Goal: Find contact information: Find contact information

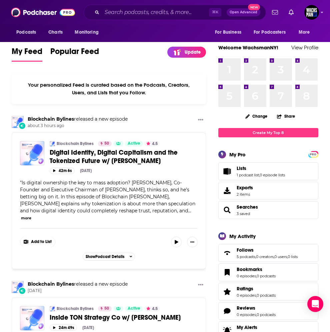
scroll to position [319, 0]
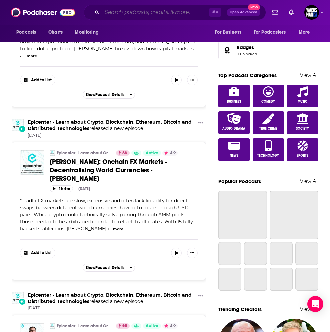
click at [167, 15] on input "Search podcasts, credits, & more..." at bounding box center [155, 12] width 107 height 11
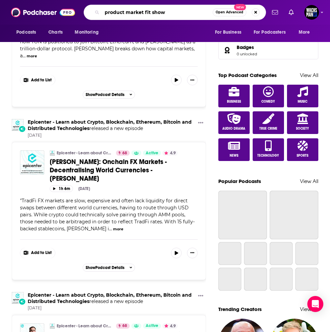
type input "product market fit show"
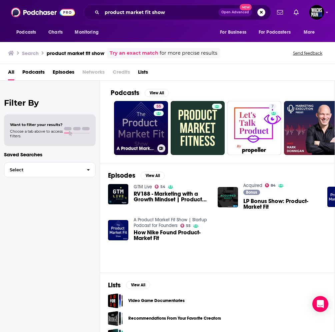
click at [149, 131] on link "55 A Product Market Fit Show | Startup Podcast for Founders" at bounding box center [141, 128] width 54 height 54
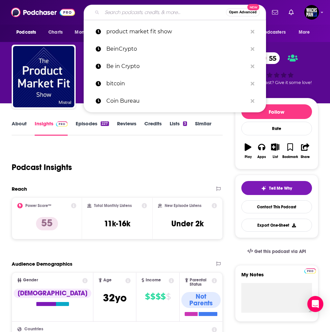
click at [124, 9] on input "Search podcasts, credits, & more..." at bounding box center [164, 12] width 124 height 11
type input "c"
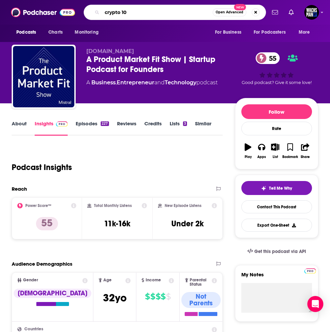
type input "crypto 101"
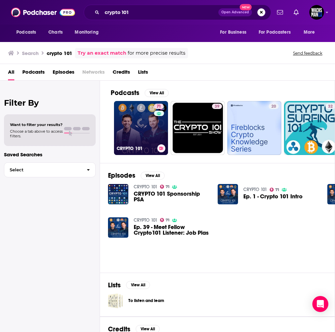
click at [127, 134] on link "71 CRYPTO 101" at bounding box center [141, 128] width 54 height 54
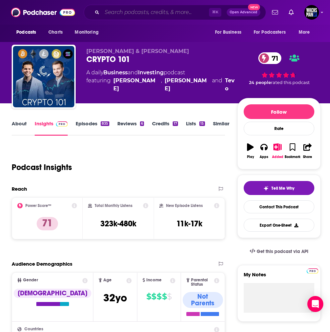
click at [166, 15] on input "Search podcasts, credits, & more..." at bounding box center [155, 12] width 107 height 11
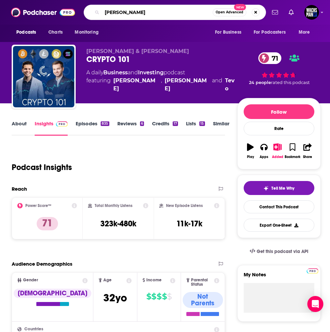
type input "[PERSON_NAME]"
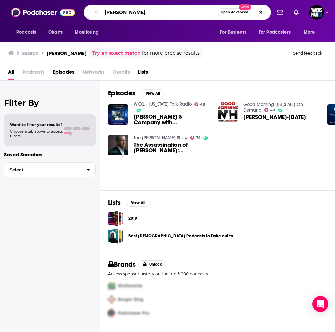
click at [150, 14] on input "[PERSON_NAME]" at bounding box center [160, 12] width 116 height 11
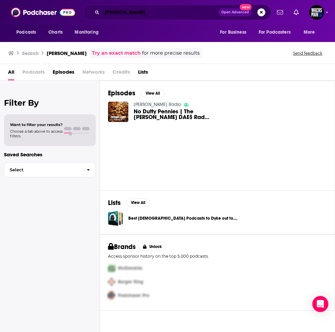
click at [150, 15] on input "[PERSON_NAME]" at bounding box center [160, 12] width 116 height 11
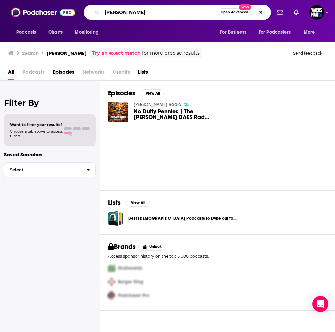
click at [150, 15] on input "[PERSON_NAME]" at bounding box center [160, 12] width 116 height 11
click at [158, 10] on input "[PERSON_NAME]" at bounding box center [160, 12] width 116 height 11
type input "anatomy of a founder"
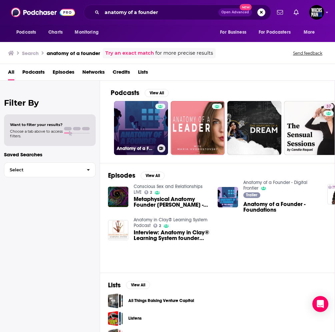
click at [151, 109] on link "Anatomy of a Founder - Digital Frontier" at bounding box center [141, 128] width 54 height 54
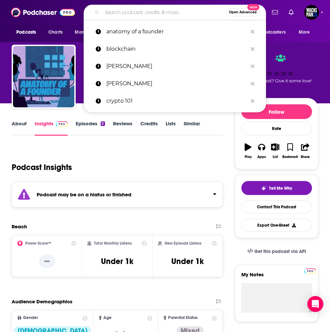
click at [155, 12] on input "Search podcasts, credits, & more..." at bounding box center [164, 12] width 124 height 11
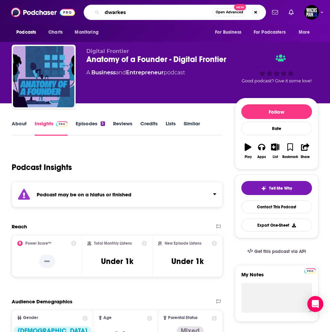
type input "[PERSON_NAME]"
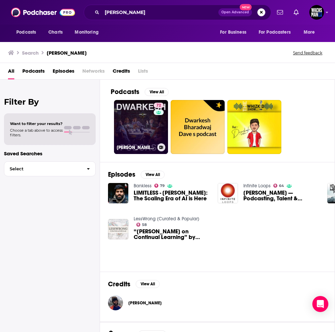
click at [144, 140] on link "72 [PERSON_NAME] Podcast" at bounding box center [141, 127] width 54 height 54
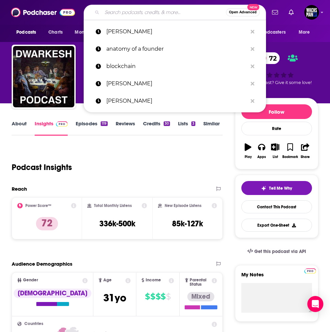
click at [136, 15] on input "Search podcasts, credits, & more..." at bounding box center [164, 12] width 124 height 11
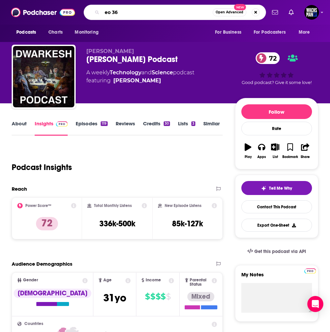
type input "eo 360"
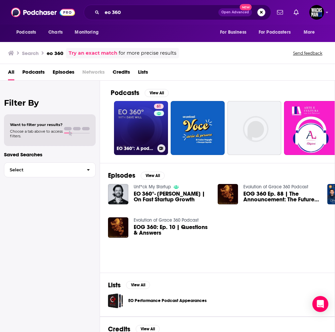
click at [148, 116] on link "61 EO 360°: A podcast by the Entrepreneurs’ Organization" at bounding box center [141, 128] width 54 height 54
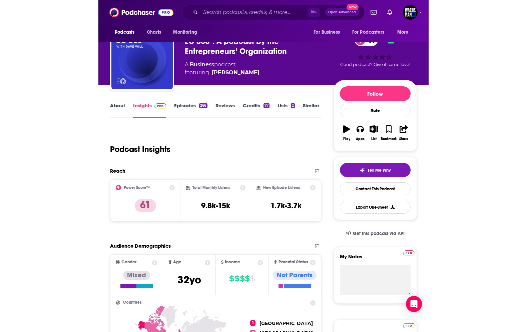
scroll to position [8, 0]
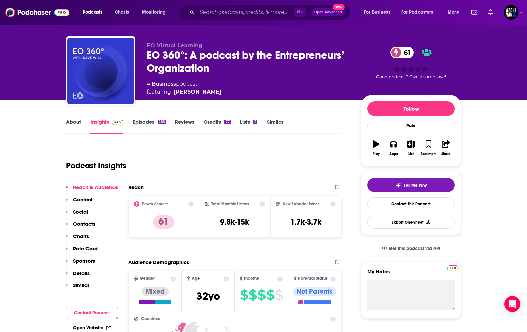
click at [69, 125] on link "About" at bounding box center [73, 126] width 15 height 15
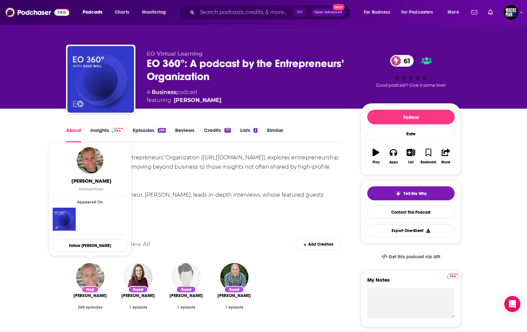
click at [93, 274] on img "Dave Will" at bounding box center [90, 277] width 28 height 28
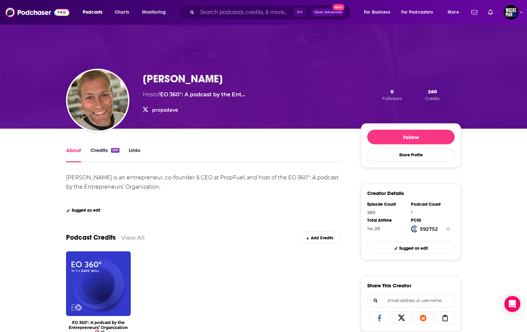
click at [159, 109] on link "propsdave" at bounding box center [165, 110] width 26 height 6
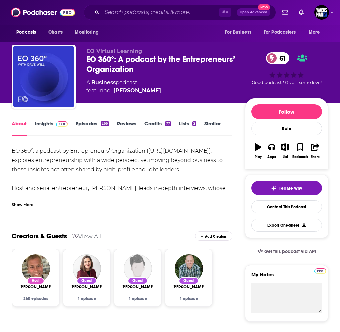
click at [33, 208] on div "Show More" at bounding box center [23, 204] width 22 height 6
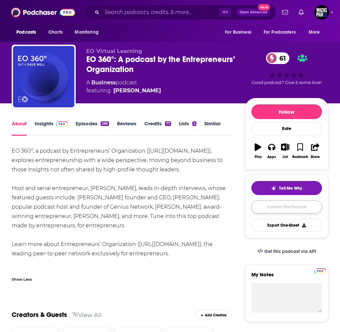
click at [279, 209] on link "Contact This Podcast" at bounding box center [287, 207] width 71 height 13
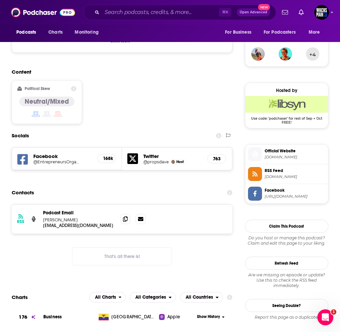
scroll to position [491, 0]
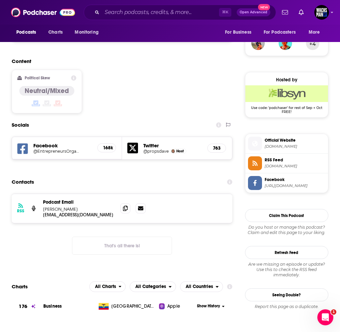
click at [0, 0] on p "[EMAIL_ADDRESS][DOMAIN_NAME]" at bounding box center [0, 0] width 0 height 0
